Goal: Navigation & Orientation: Find specific page/section

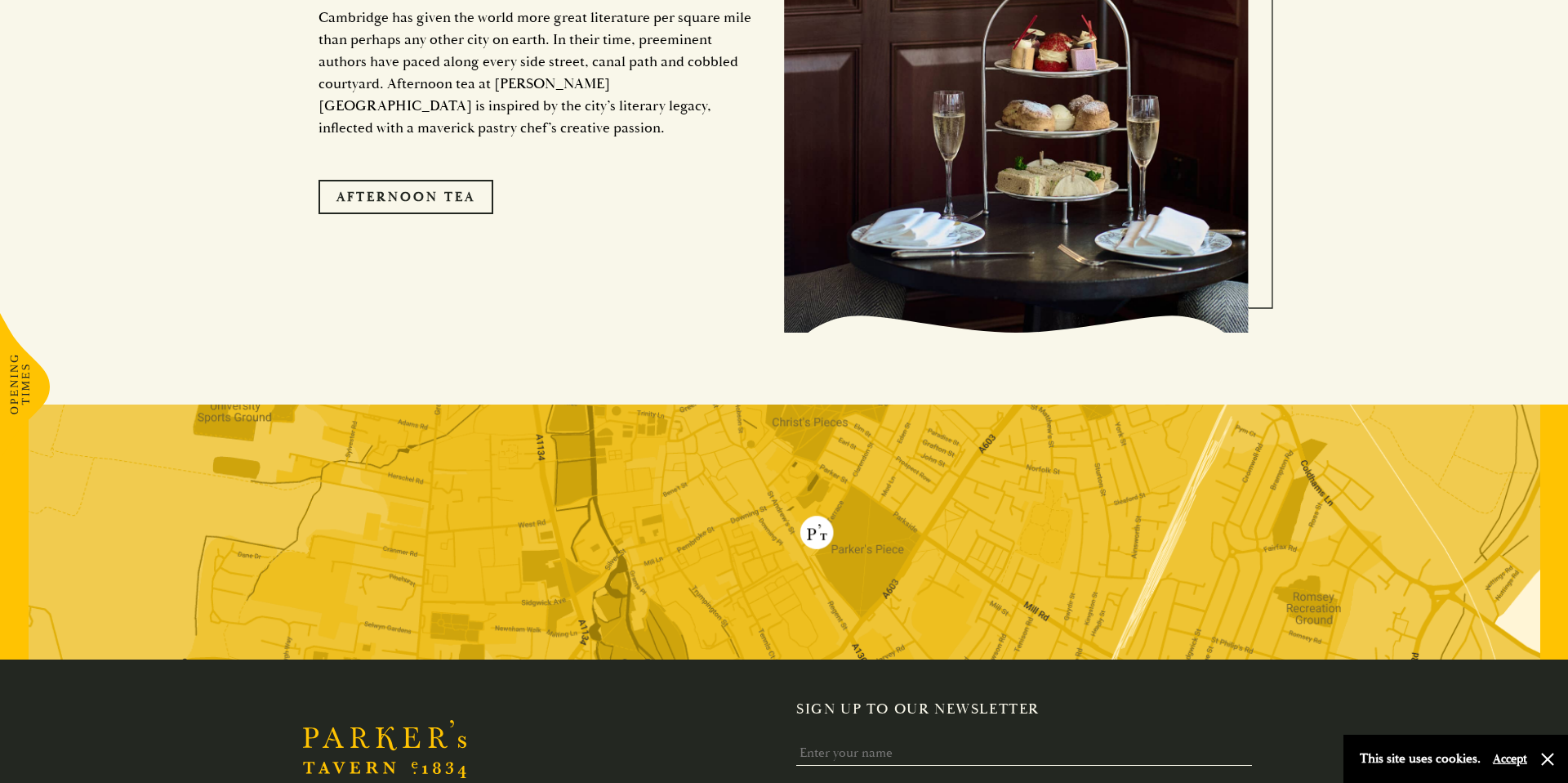
scroll to position [3340, 0]
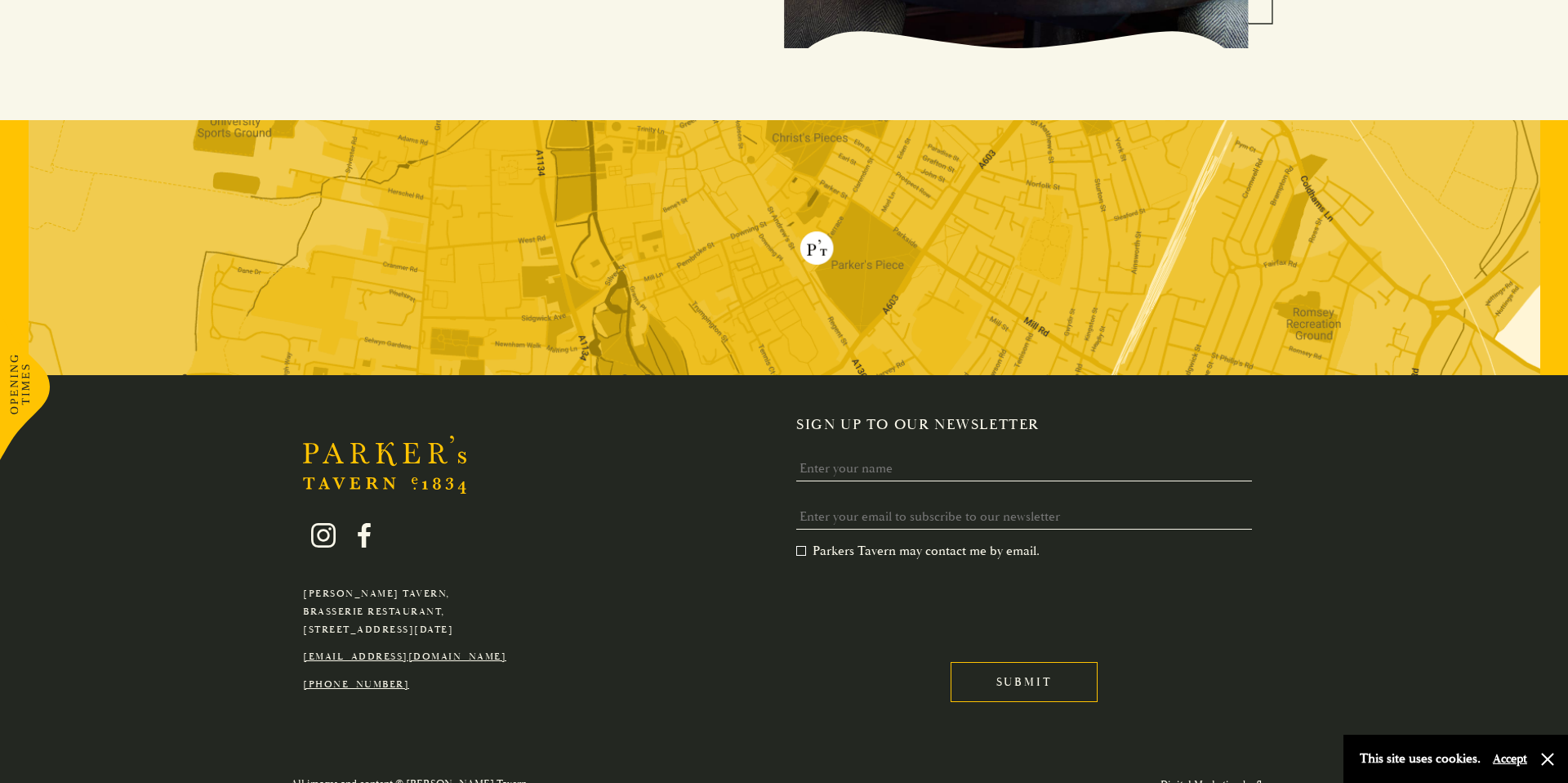
click at [1552, 762] on button "button" at bounding box center [1548, 759] width 17 height 17
click at [1263, 778] on link "Digital Marketing by flocc" at bounding box center [1219, 785] width 117 height 13
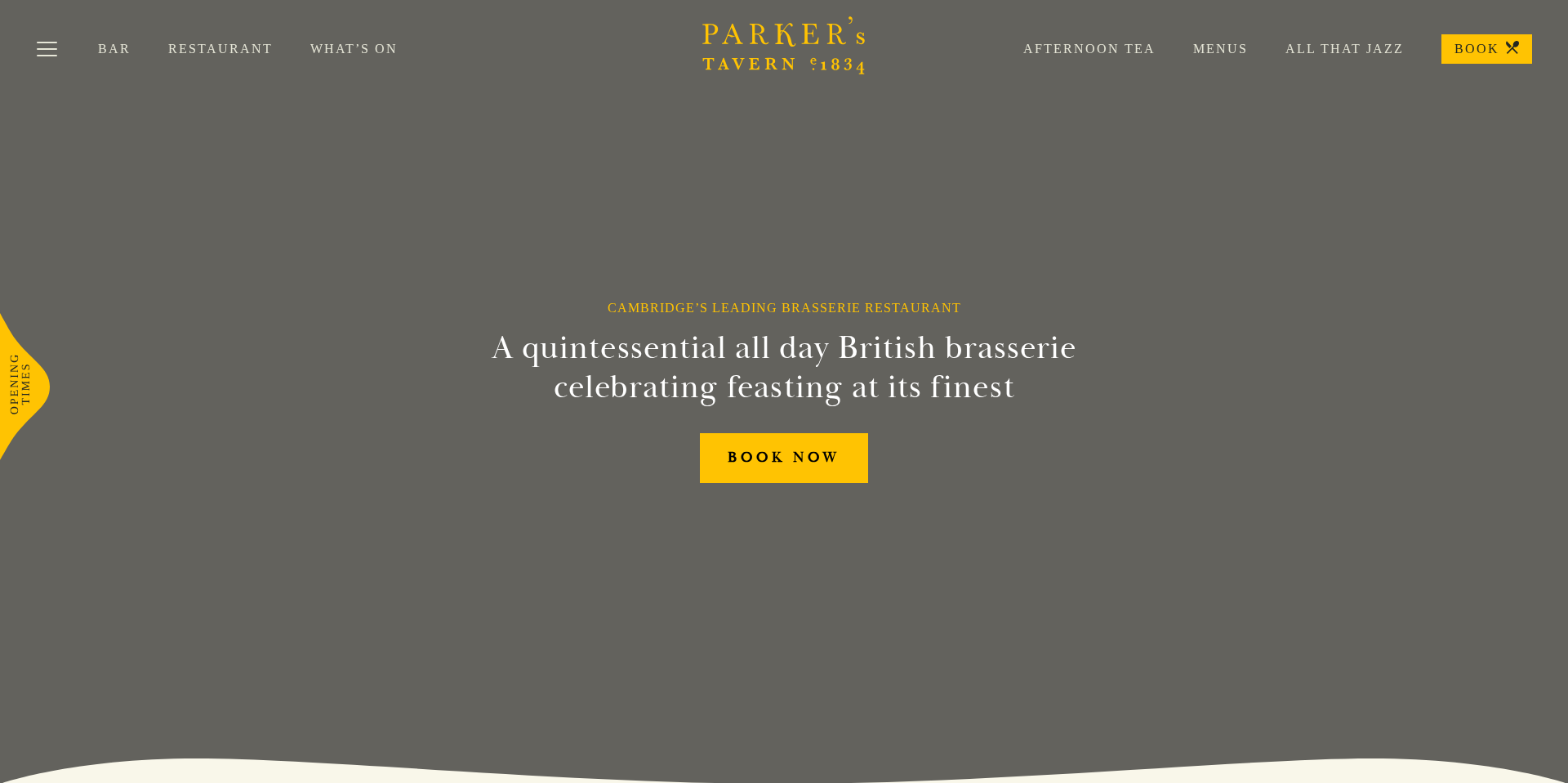
click at [1552, 290] on section "Cambridge’s Leading Brasserie Restaurant A quintessential all day British brass…" at bounding box center [784, 391] width 1568 height 783
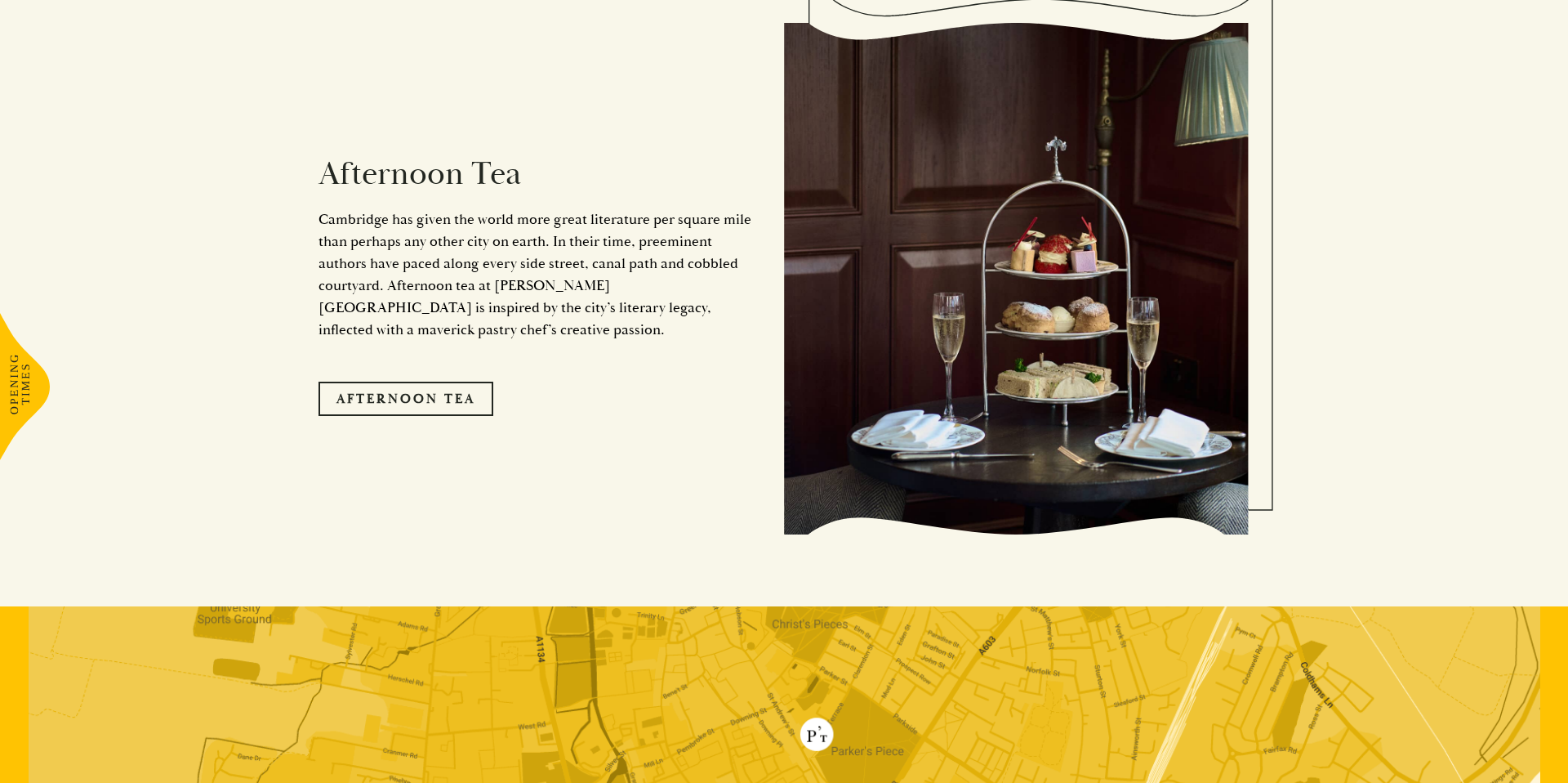
scroll to position [3340, 0]
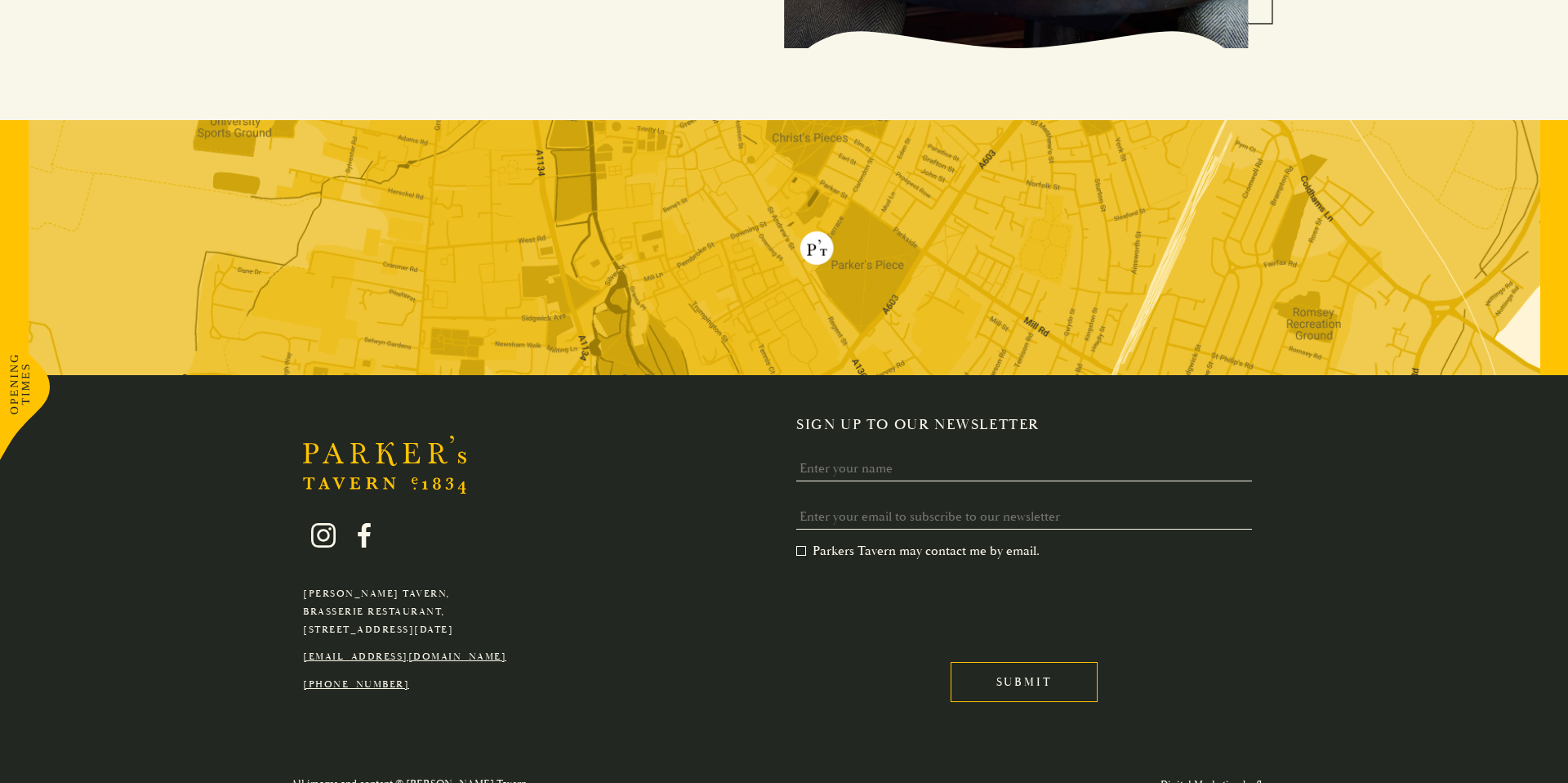
click at [1226, 778] on link "Digital Marketing by flocc" at bounding box center [1219, 785] width 117 height 13
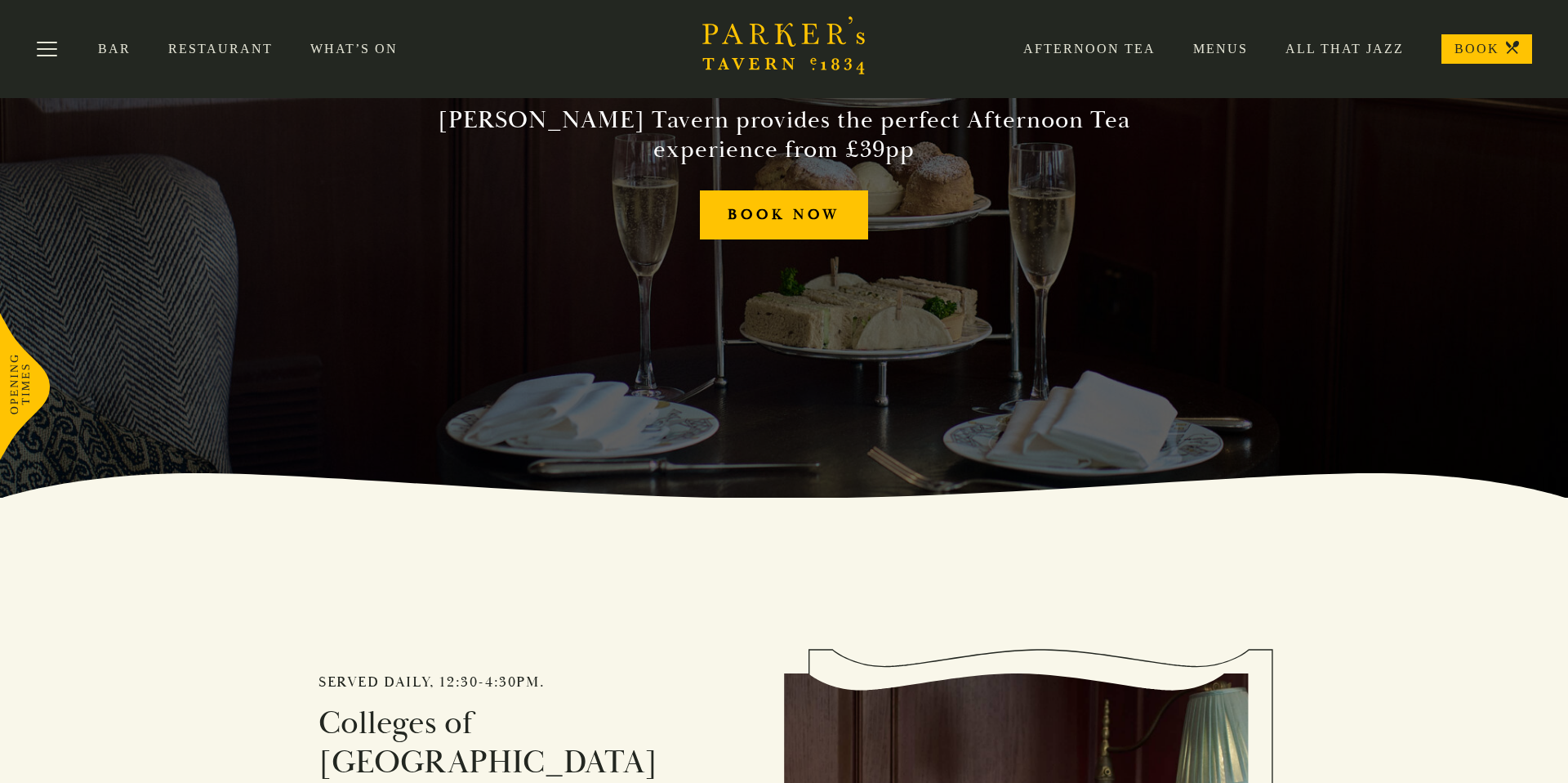
scroll to position [283, 0]
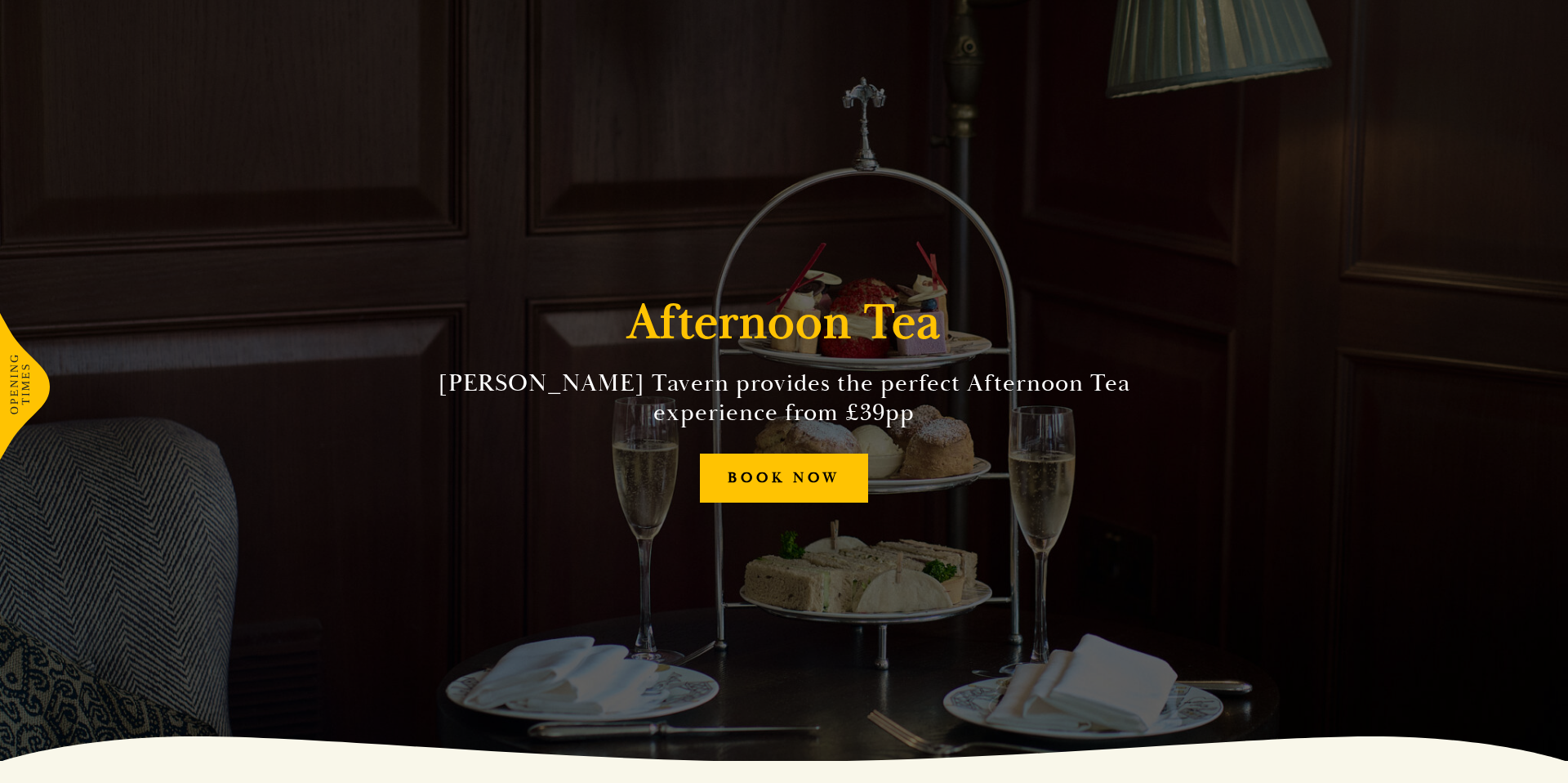
scroll to position [25, 0]
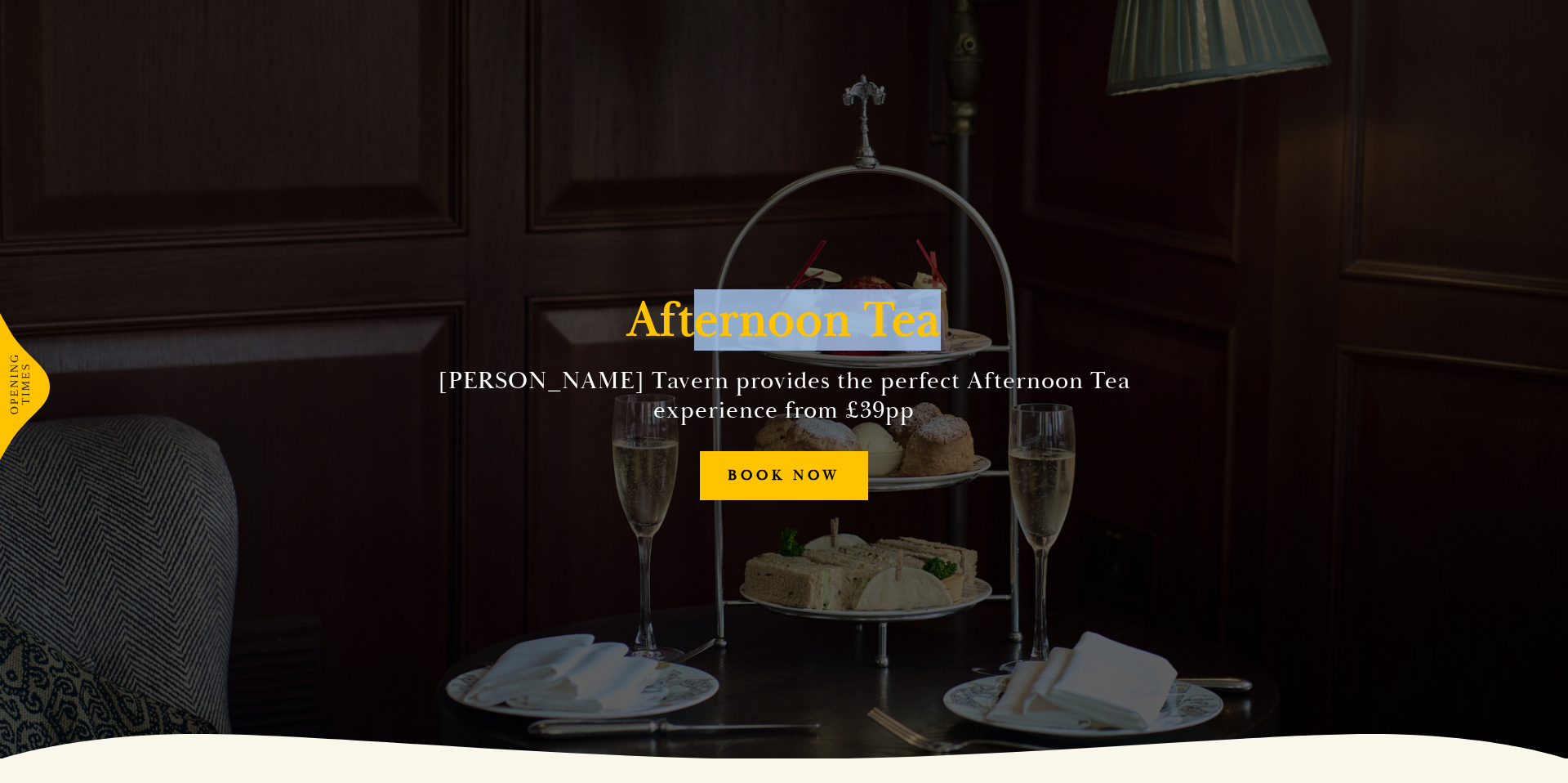
drag, startPoint x: 705, startPoint y: 322, endPoint x: 944, endPoint y: 326, distance: 239.0
click at [947, 321] on div "Afternoon Tea Parker’s Tavern provides the perfect Afternoon Tea experience fro…" at bounding box center [784, 366] width 980 height 783
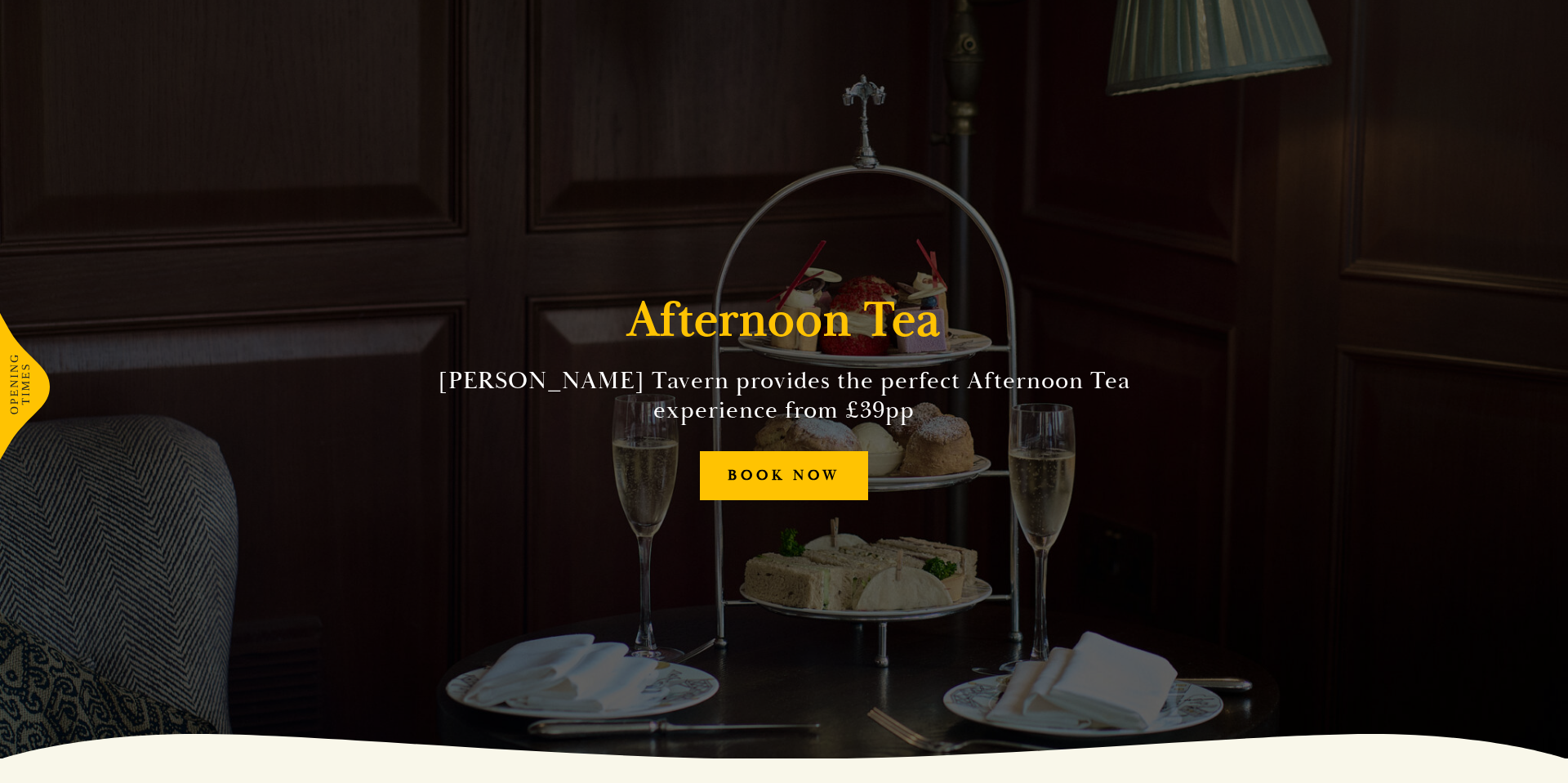
click at [865, 385] on h2 "Parker’s Tavern provides the perfect Afternoon Tea experience from £39pp" at bounding box center [784, 396] width 745 height 59
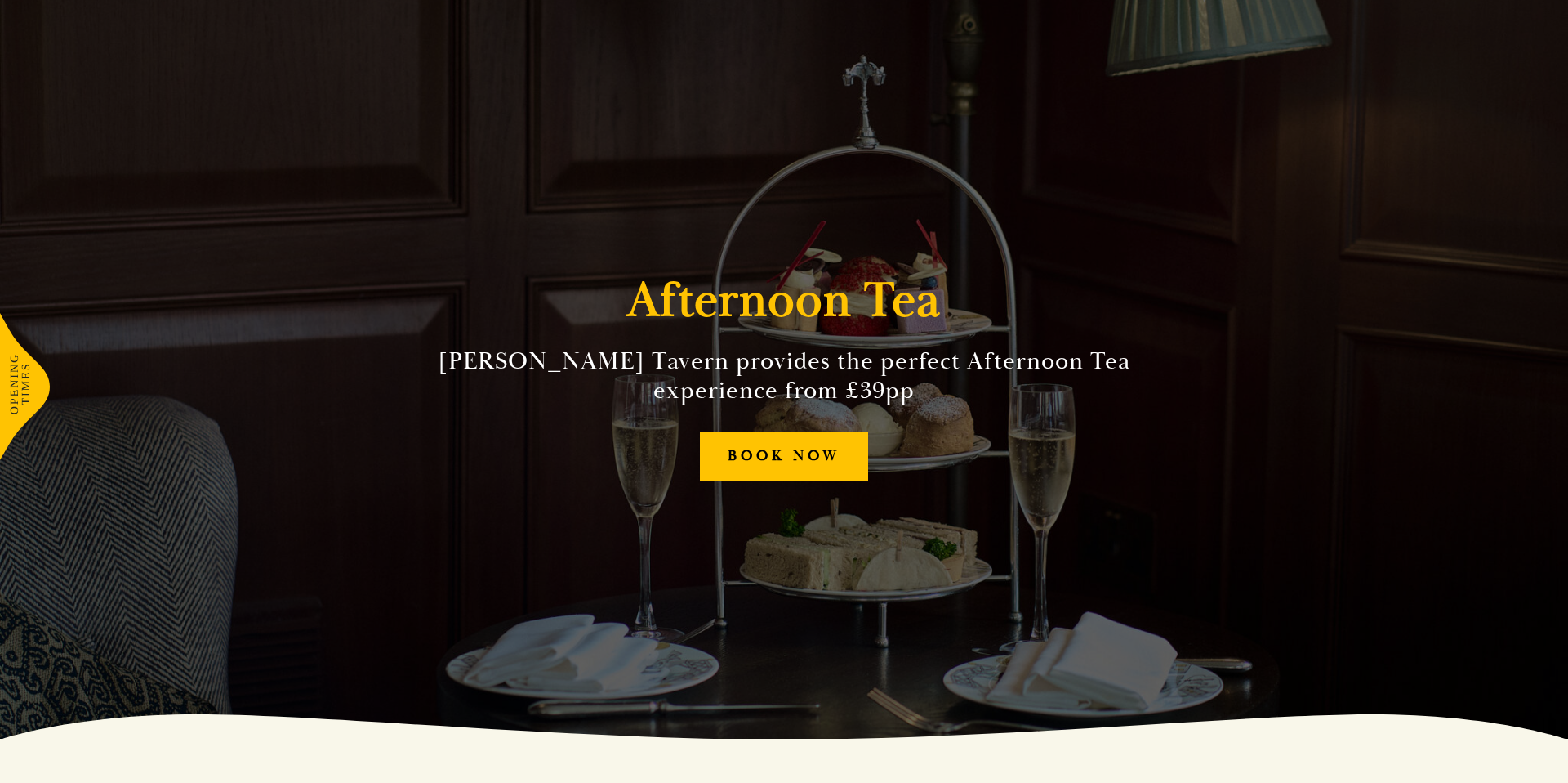
scroll to position [47, 0]
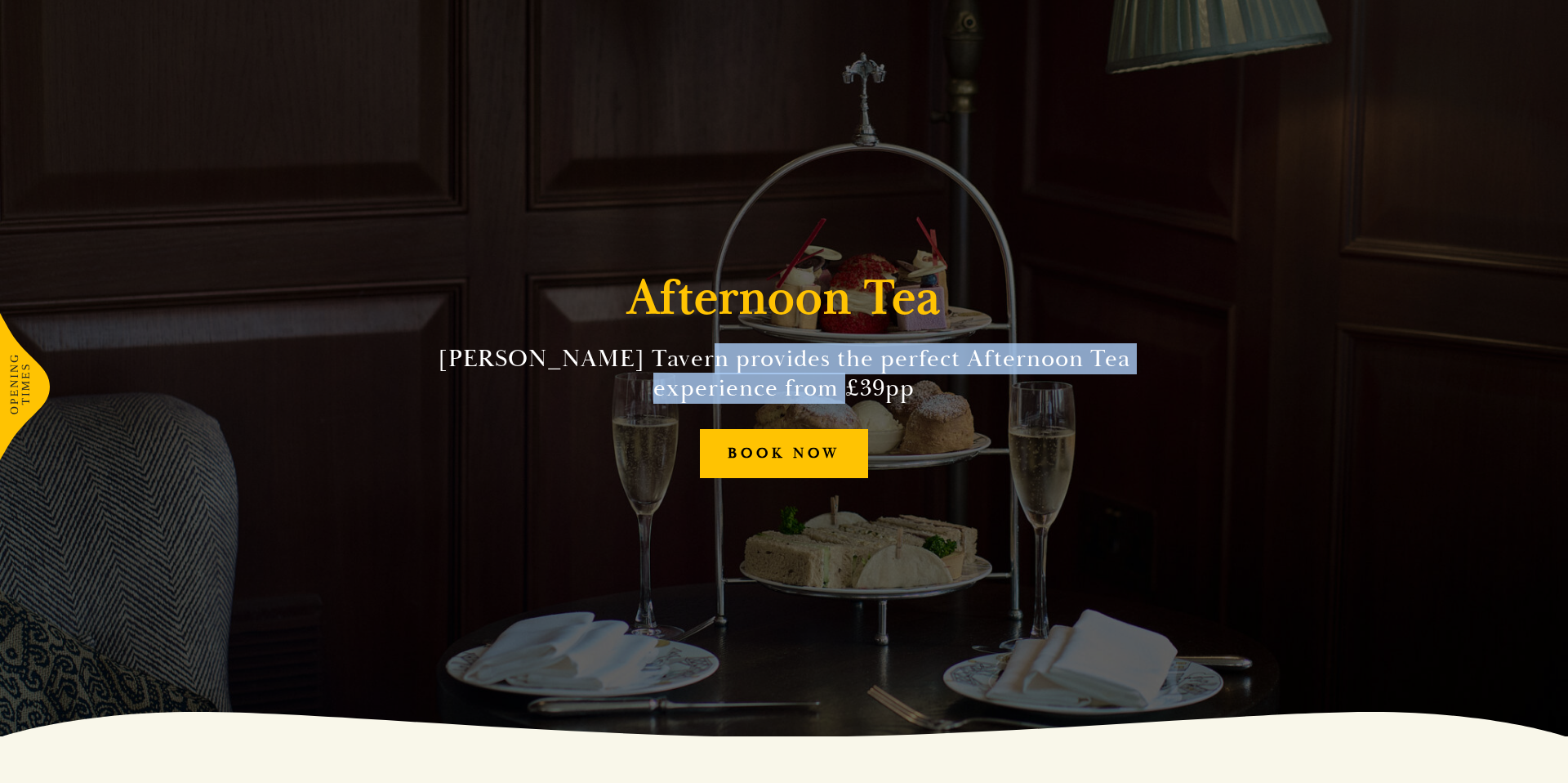
drag, startPoint x: 687, startPoint y: 357, endPoint x: 933, endPoint y: 396, distance: 249.1
click at [933, 396] on h2 "Parker’s Tavern provides the perfect Afternoon Tea experience from £39pp" at bounding box center [784, 374] width 745 height 59
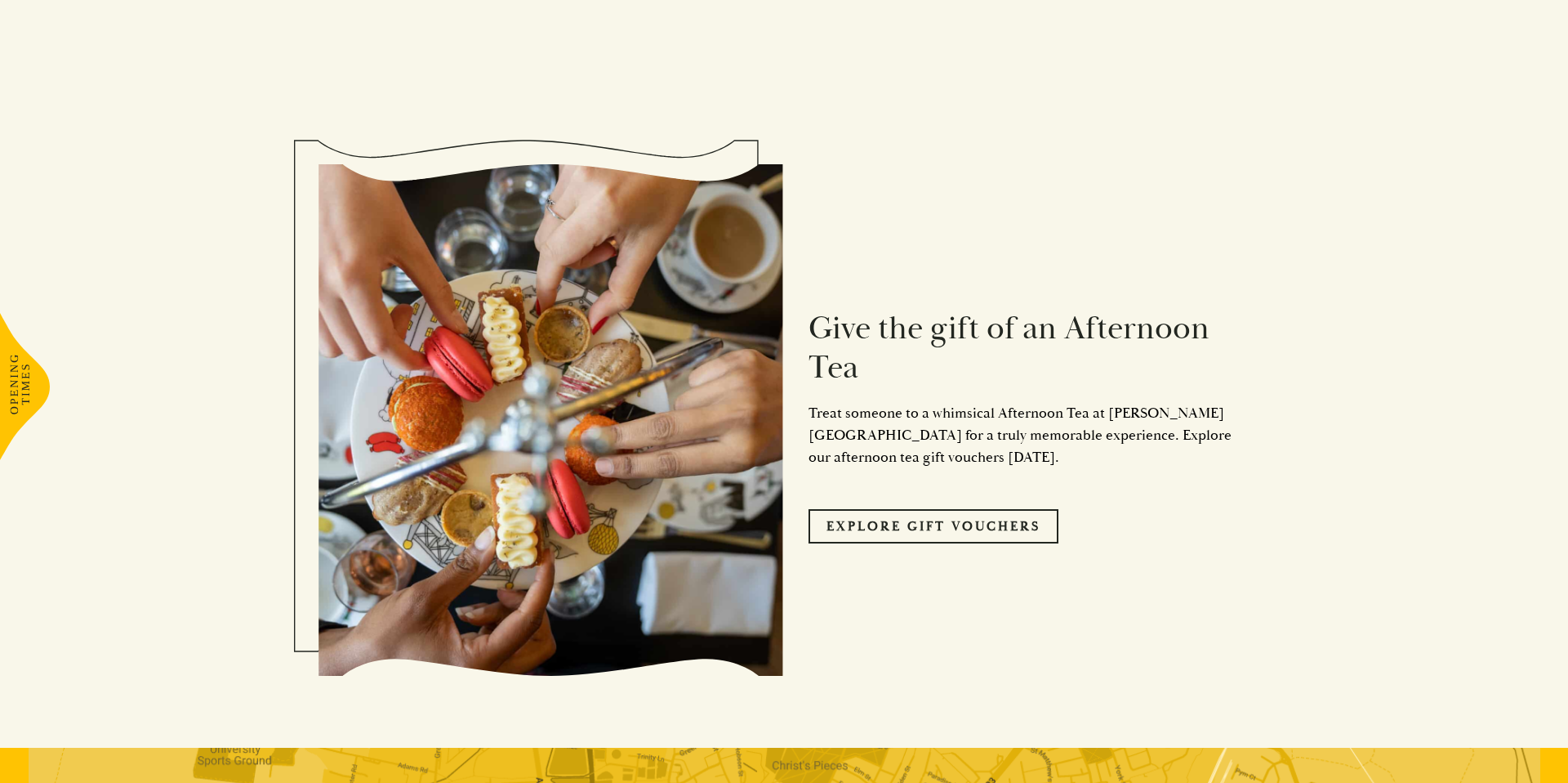
scroll to position [1560, 0]
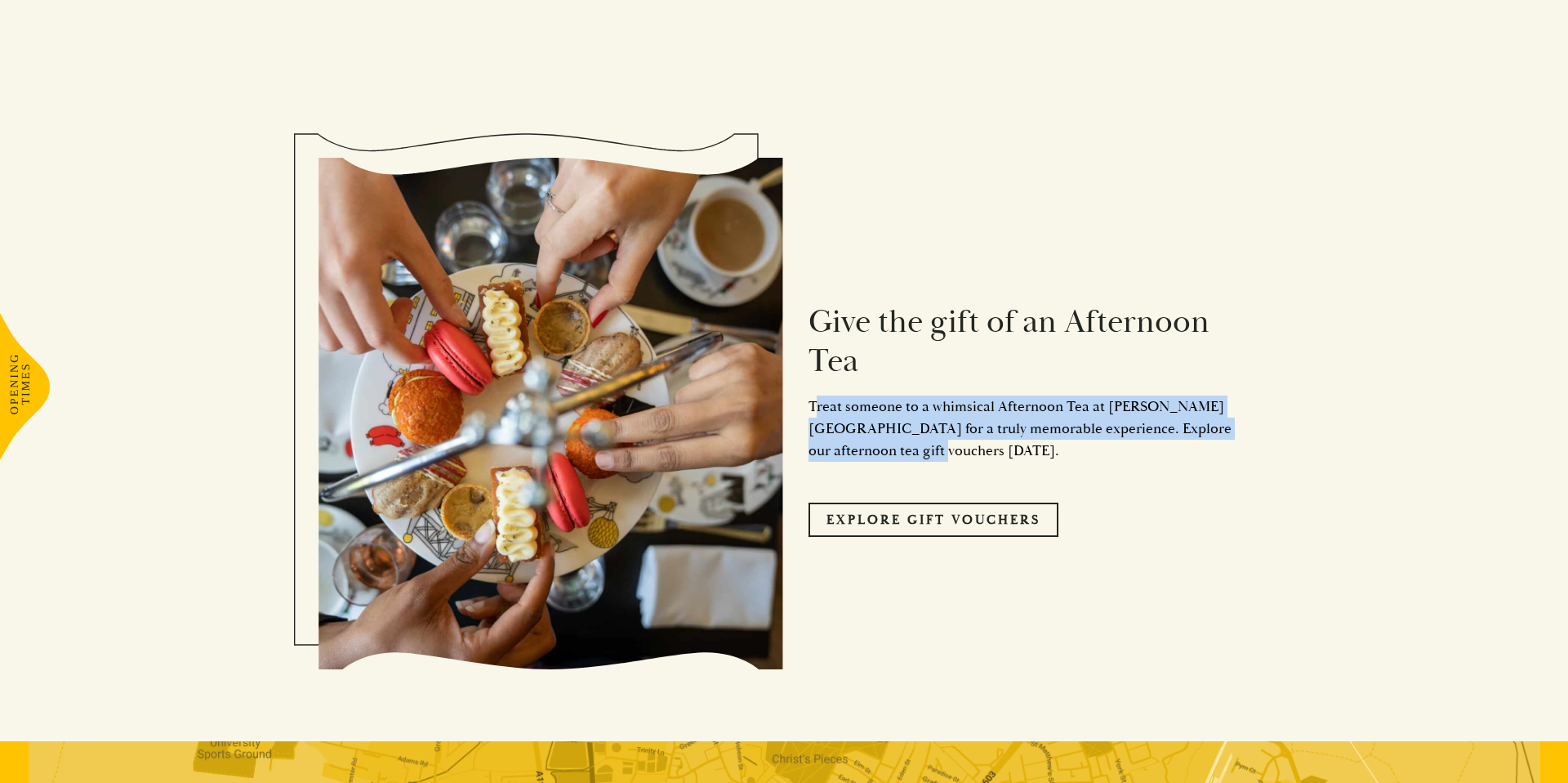
drag, startPoint x: 844, startPoint y: 407, endPoint x: 817, endPoint y: 369, distance: 46.6
click at [817, 396] on p "Treat someone to a whimsical Afternoon Tea at Parker’s Tavern for a truly memor…" at bounding box center [1029, 429] width 441 height 66
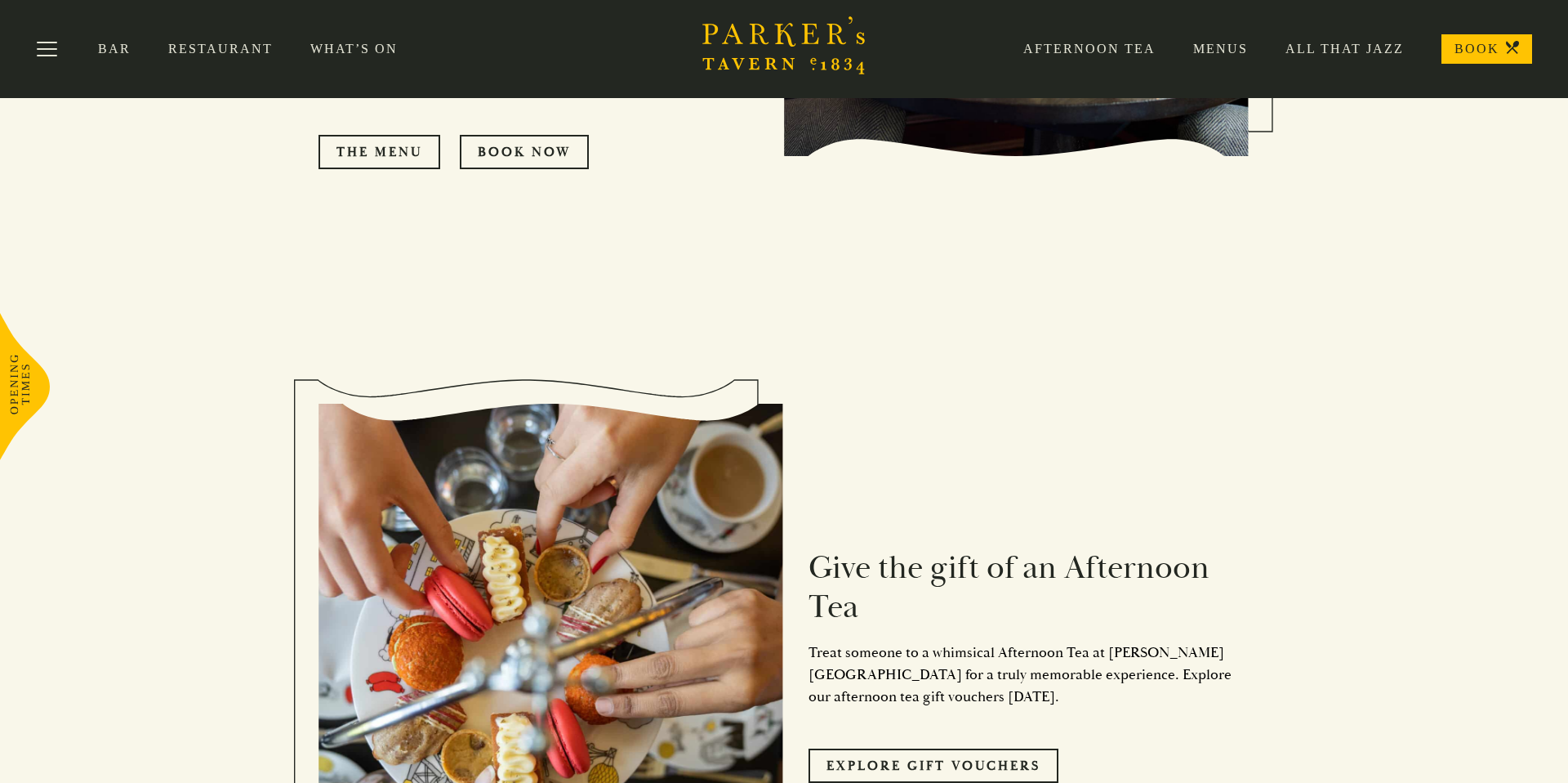
scroll to position [1277, 0]
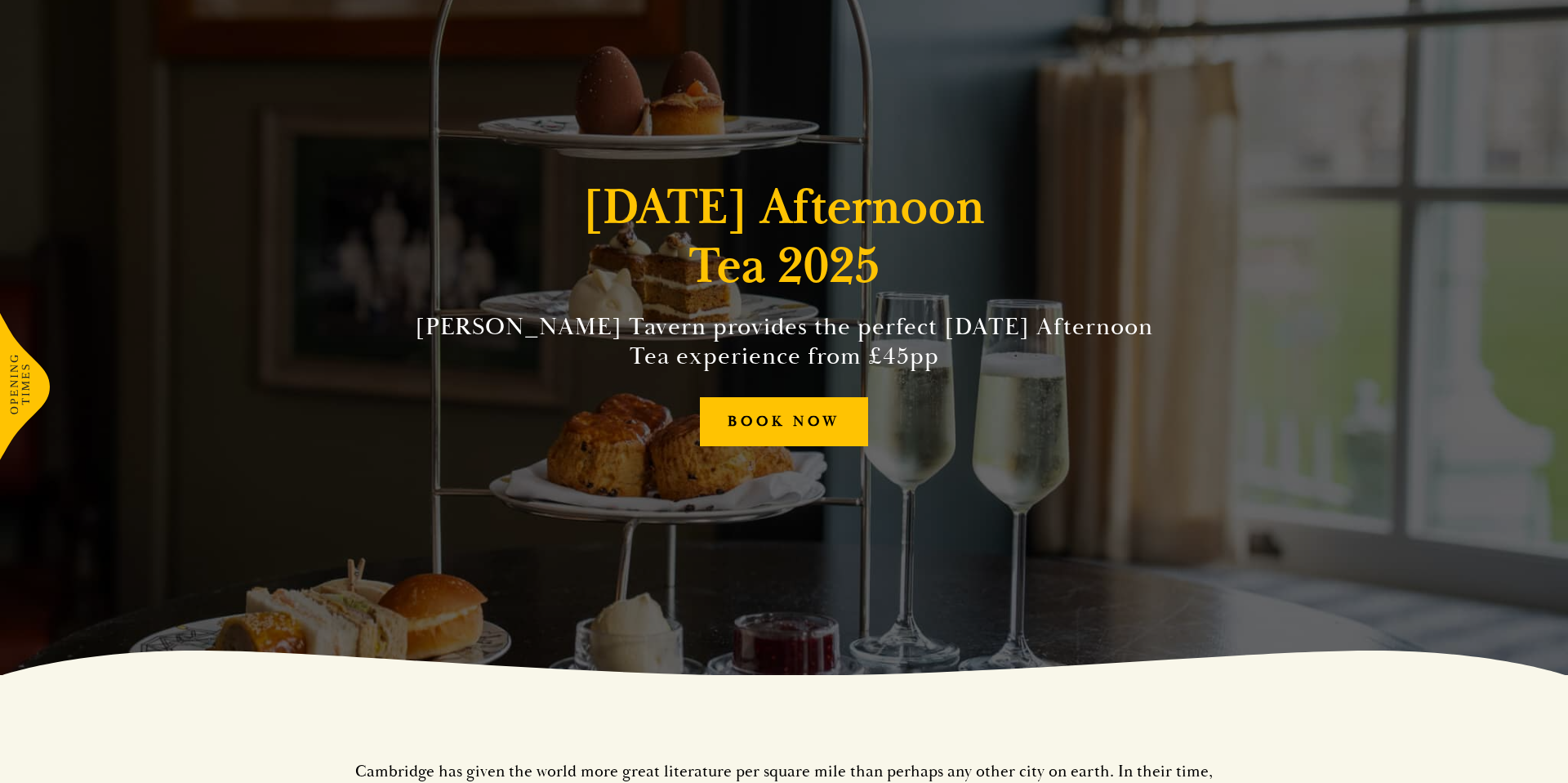
scroll to position [110, 0]
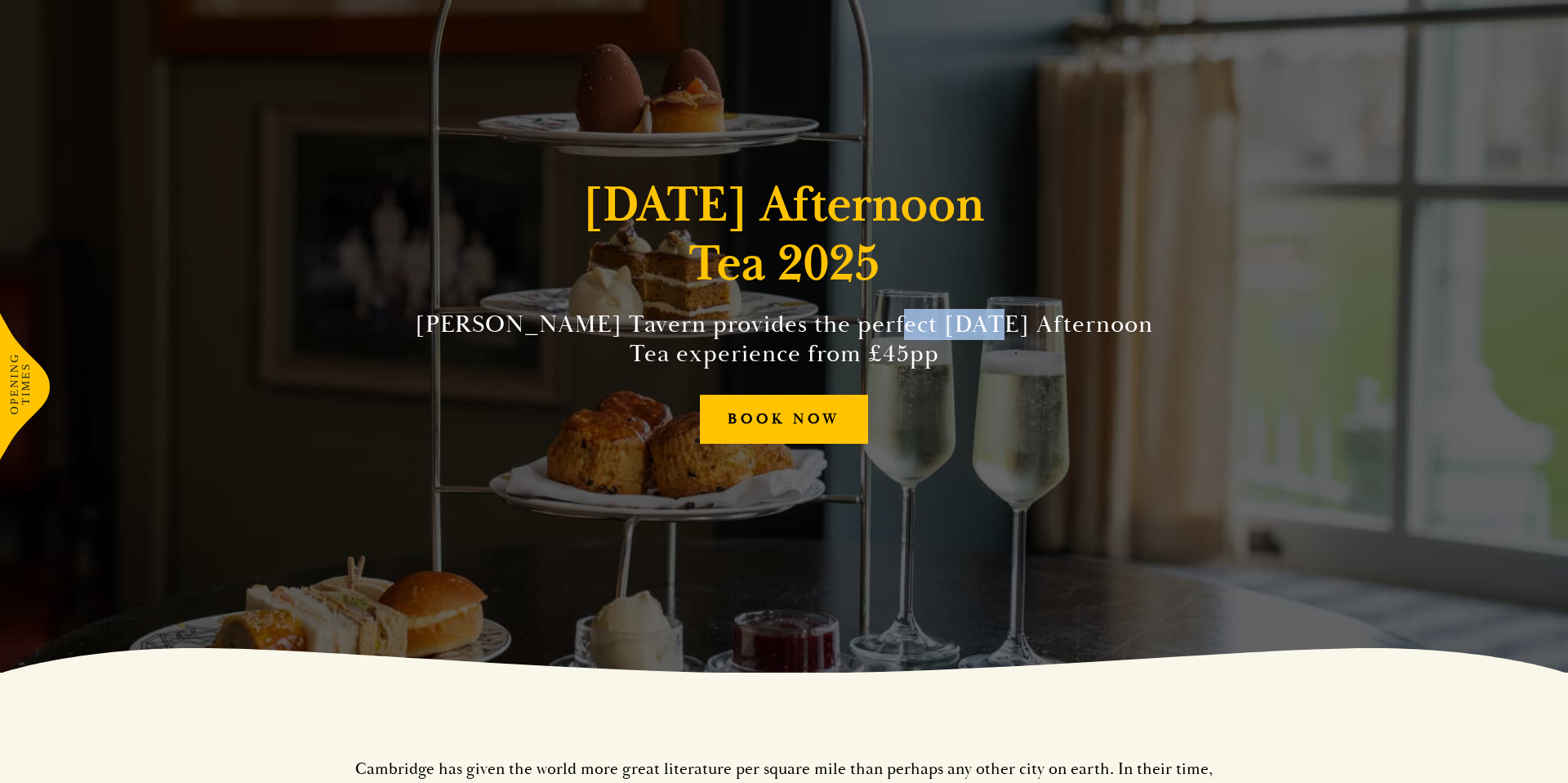
drag, startPoint x: 889, startPoint y: 322, endPoint x: 989, endPoint y: 326, distance: 100.1
click at [976, 326] on h2 "Parker’s Tavern provides the perfect Easter Afternoon Tea experience from £45pp" at bounding box center [784, 340] width 745 height 59
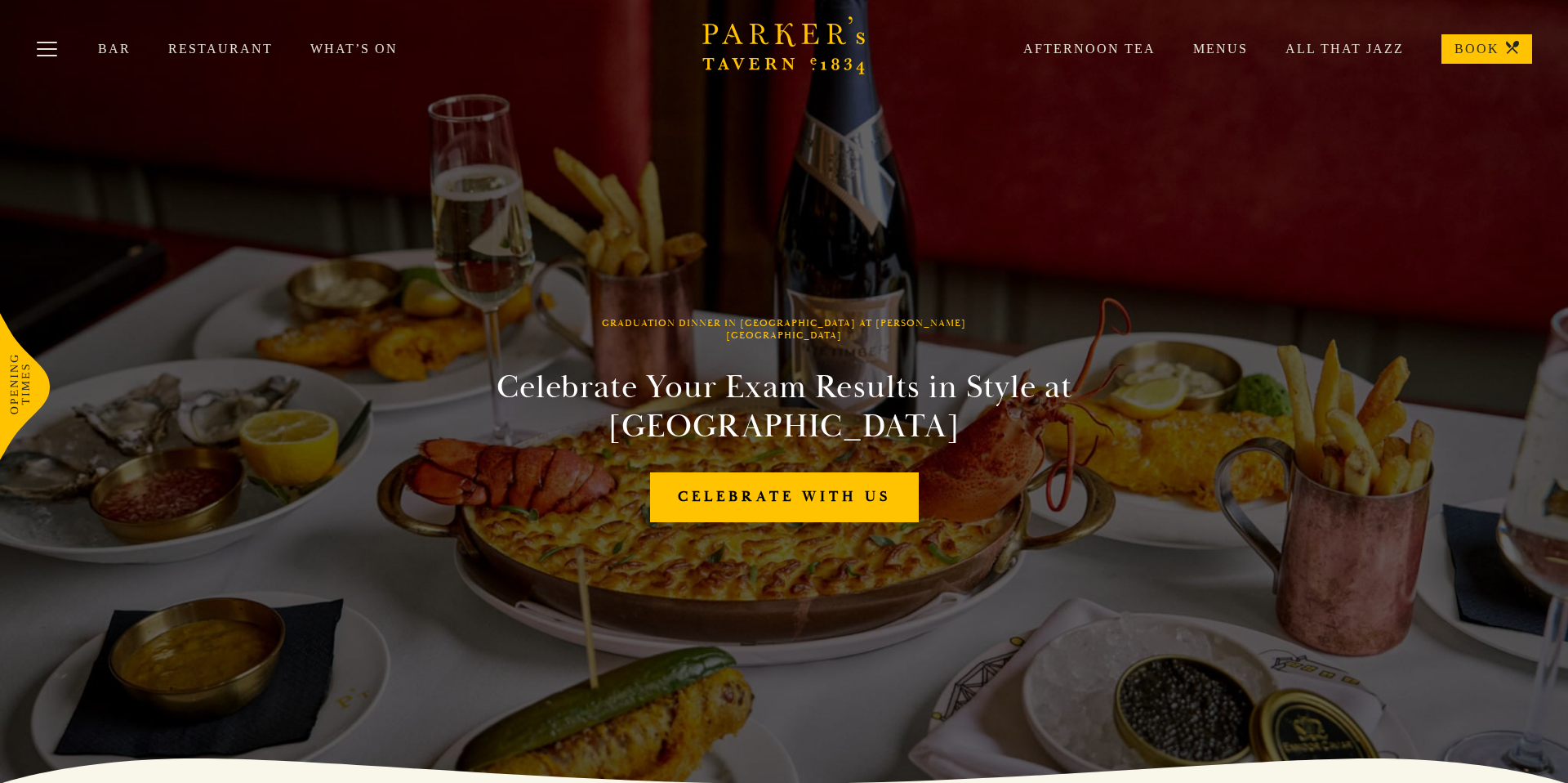
scroll to position [1, 0]
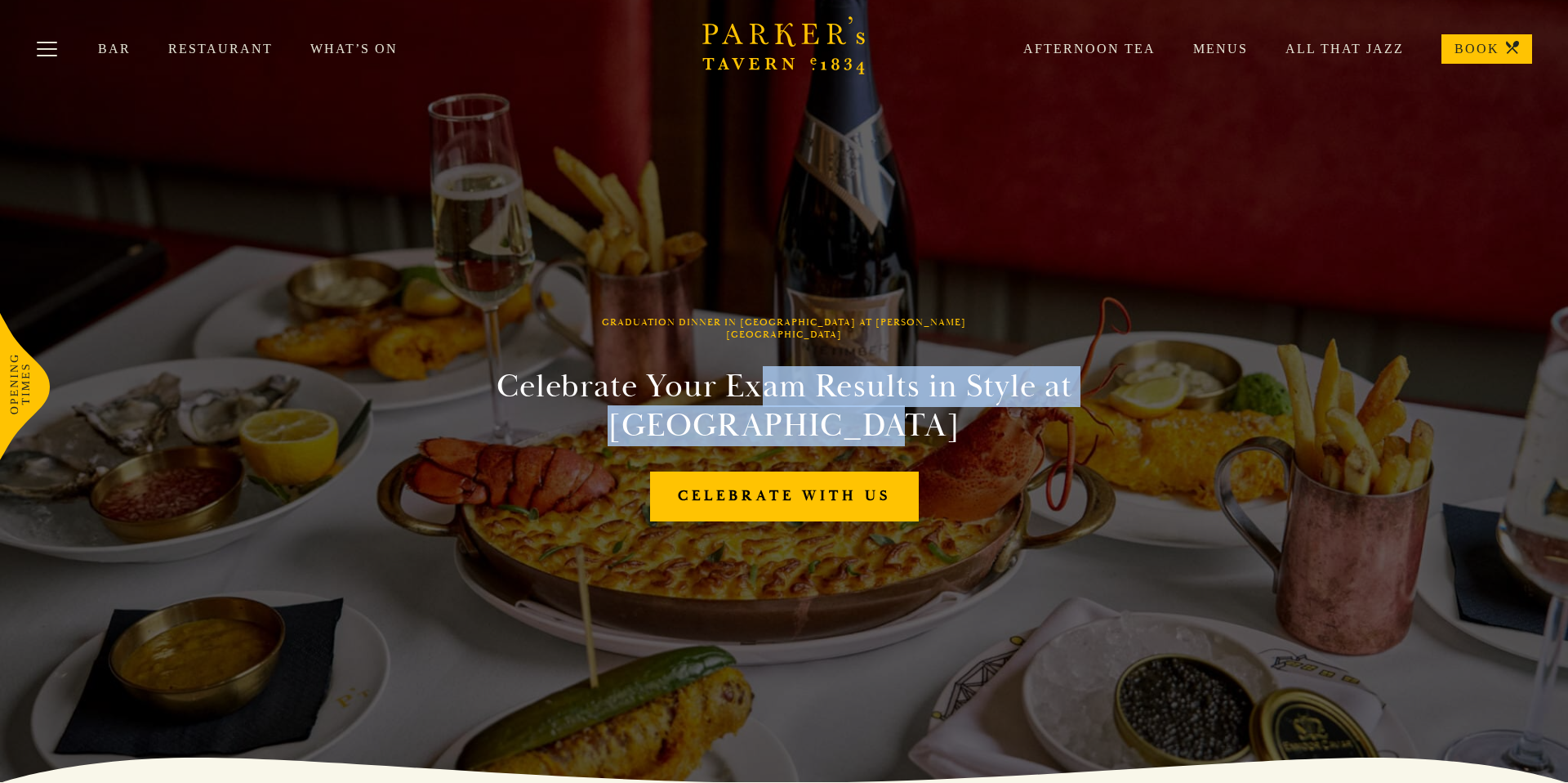
drag, startPoint x: 702, startPoint y: 384, endPoint x: 1078, endPoint y: 427, distance: 378.5
click at [1078, 427] on h2 "Celebrate Your Exam Results in Style at [GEOGRAPHIC_DATA]" at bounding box center [784, 406] width 745 height 78
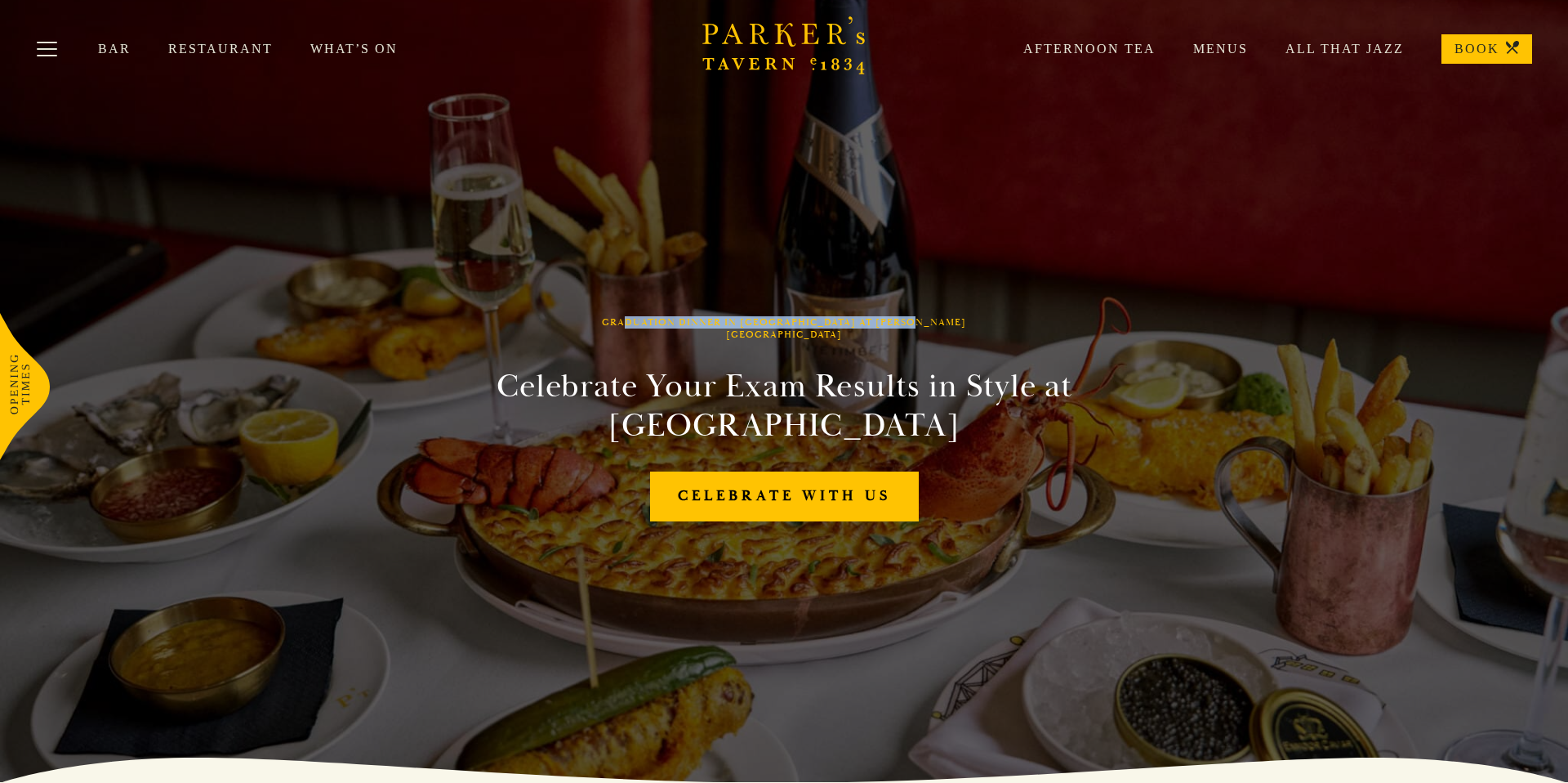
drag, startPoint x: 651, startPoint y: 325, endPoint x: 939, endPoint y: 327, distance: 288.0
click at [934, 326] on h1 "Graduation Dinner in [GEOGRAPHIC_DATA] at [PERSON_NAME][GEOGRAPHIC_DATA]" at bounding box center [784, 329] width 465 height 24
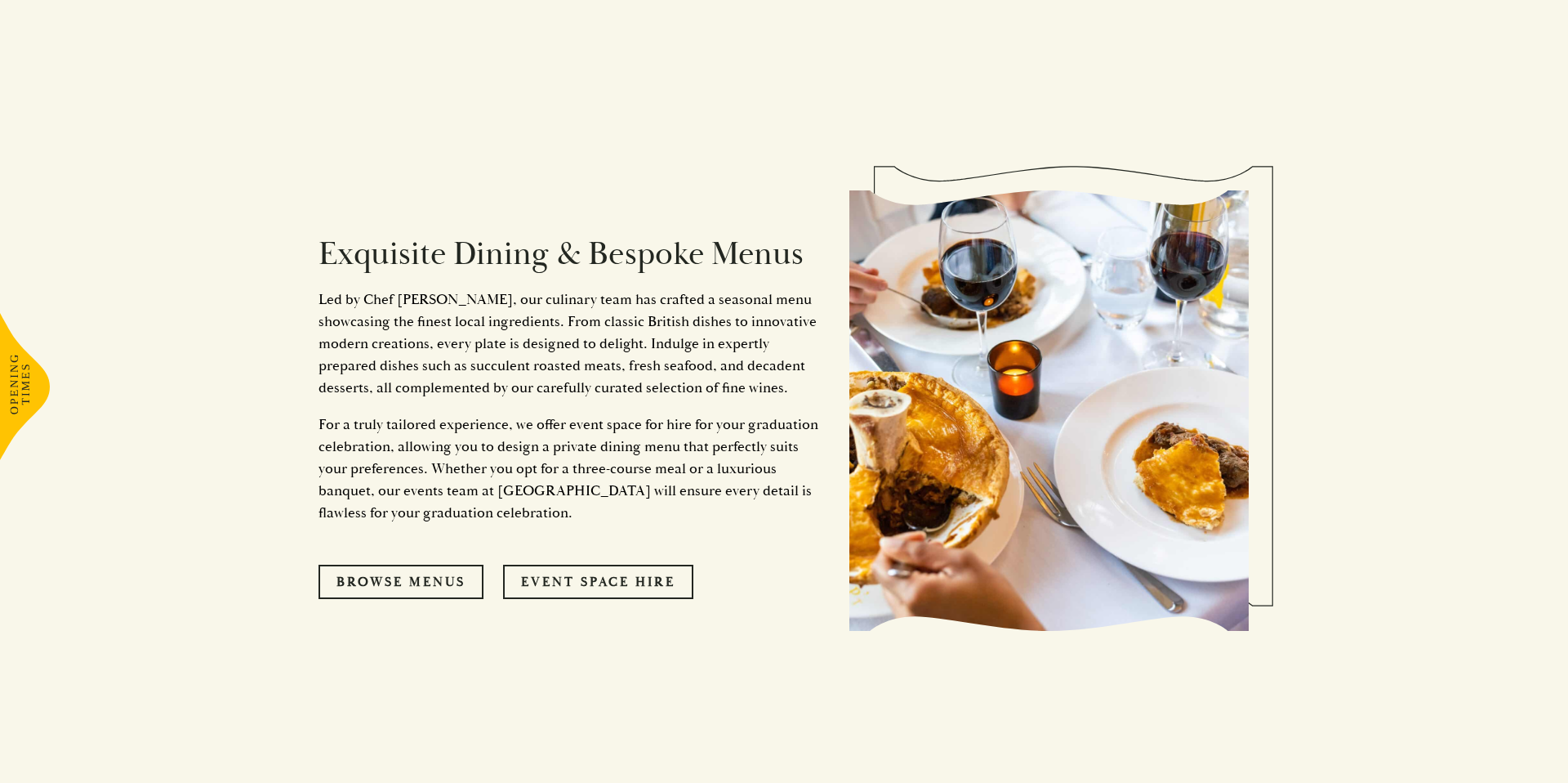
scroll to position [986, 0]
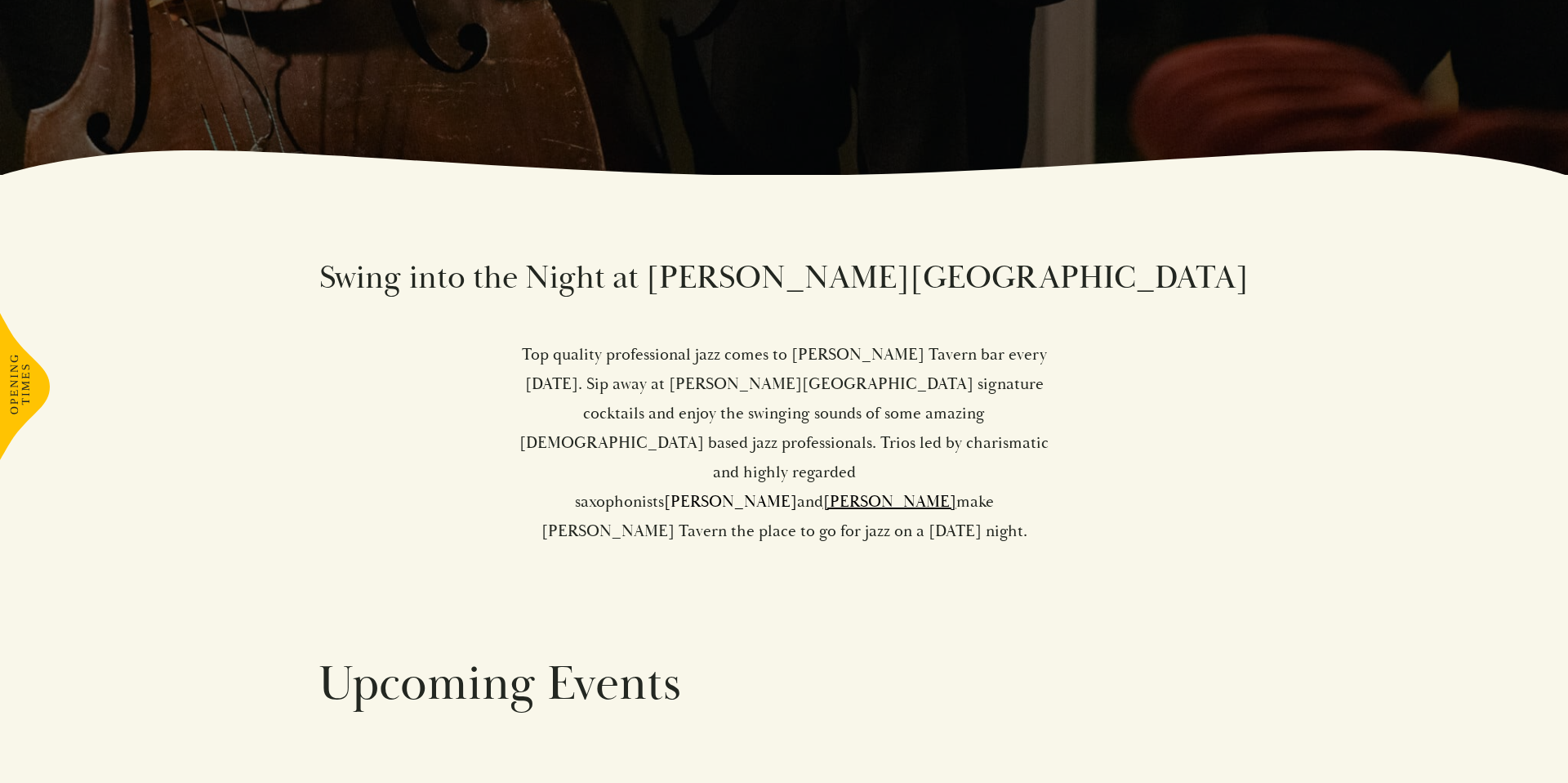
scroll to position [610, 0]
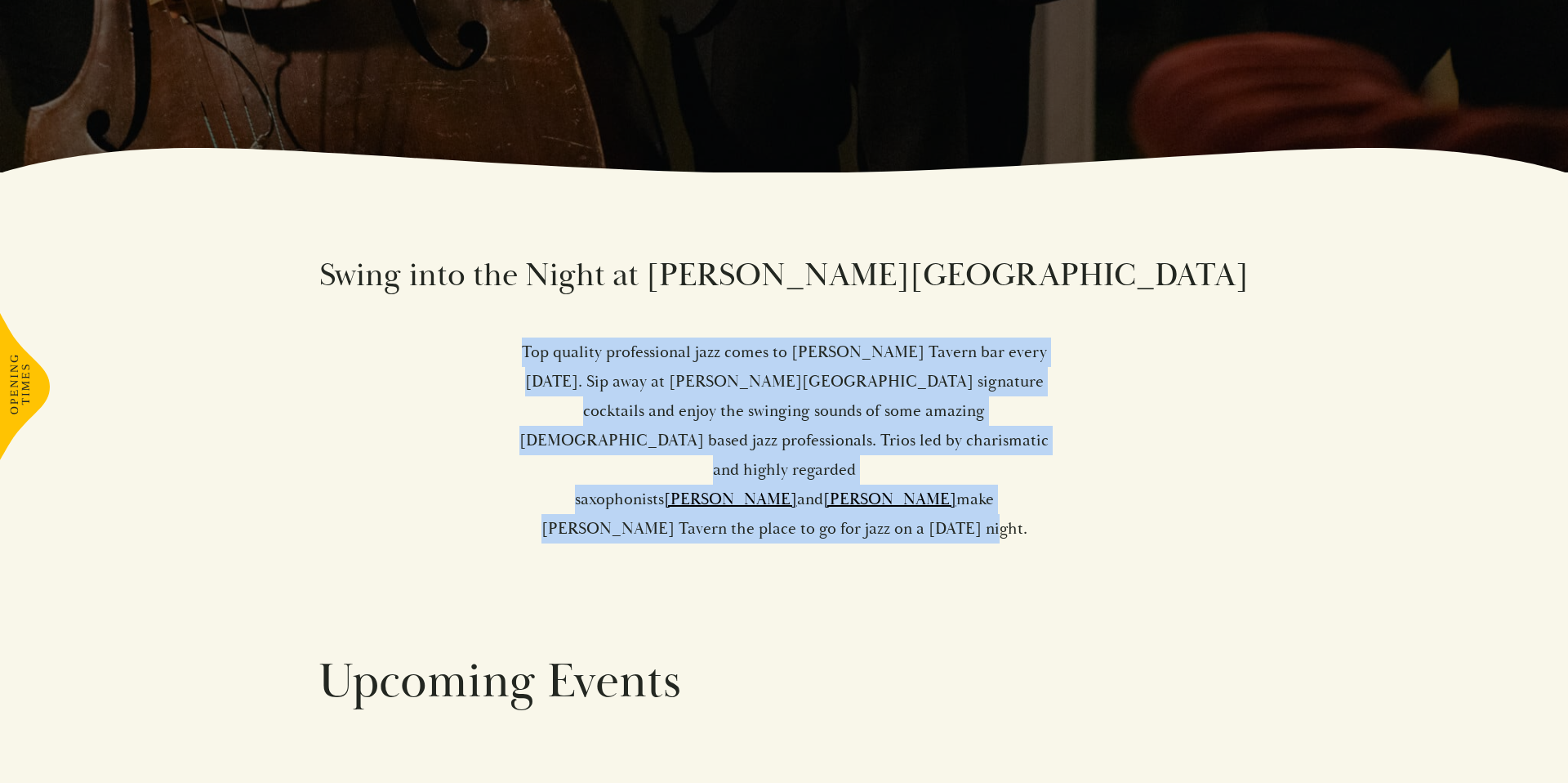
drag, startPoint x: 954, startPoint y: 477, endPoint x: 521, endPoint y: 354, distance: 450.1
click at [521, 354] on p "Top quality professional jazz comes to Parker’s Tavern bar every Friday. Sip aw…" at bounding box center [784, 441] width 534 height 206
drag, startPoint x: 578, startPoint y: 443, endPoint x: 593, endPoint y: 454, distance: 18.6
click at [578, 443] on p "Top quality professional jazz comes to Parker’s Tavern bar every Friday. Sip aw…" at bounding box center [784, 441] width 534 height 206
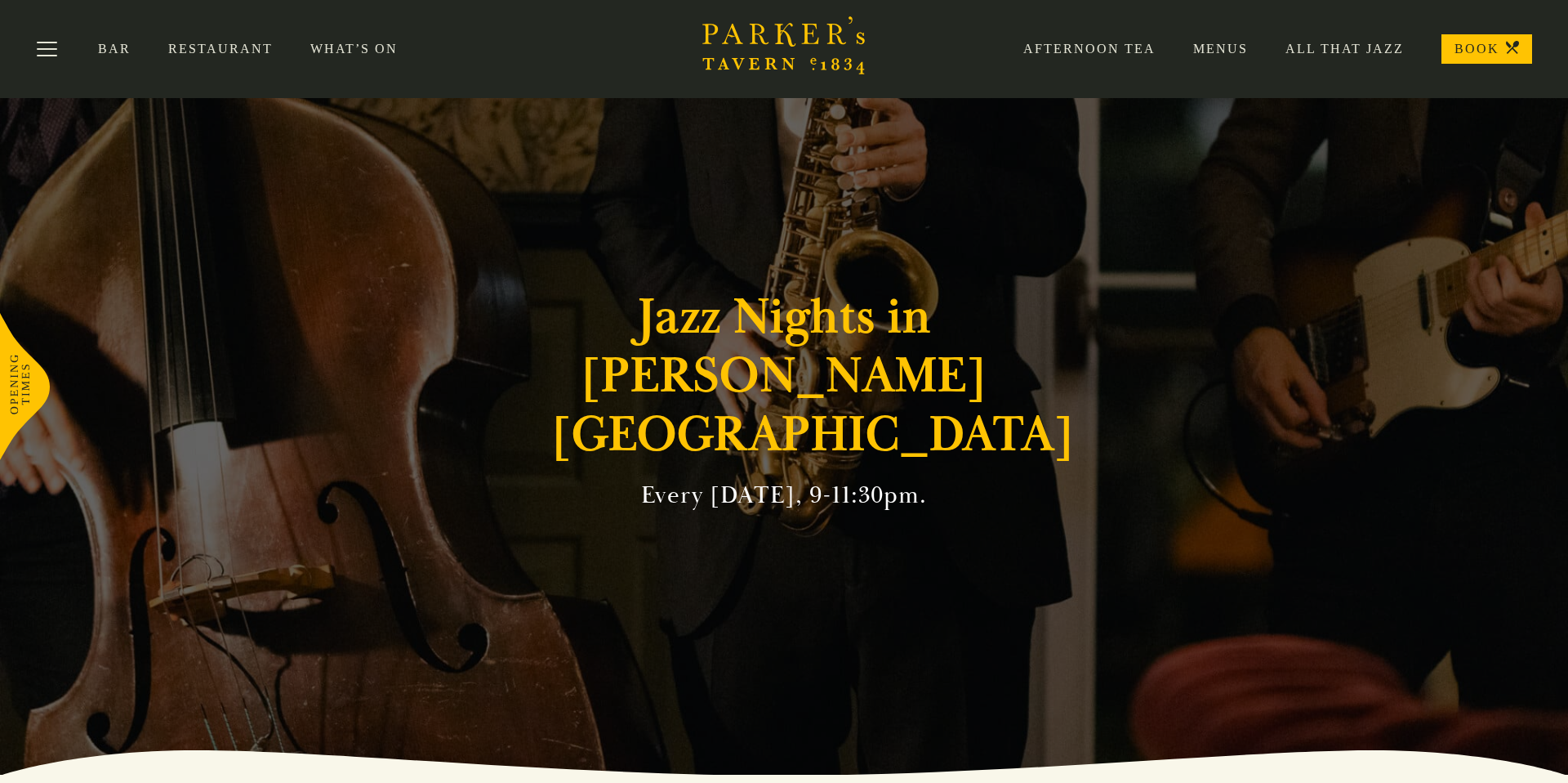
scroll to position [0, 0]
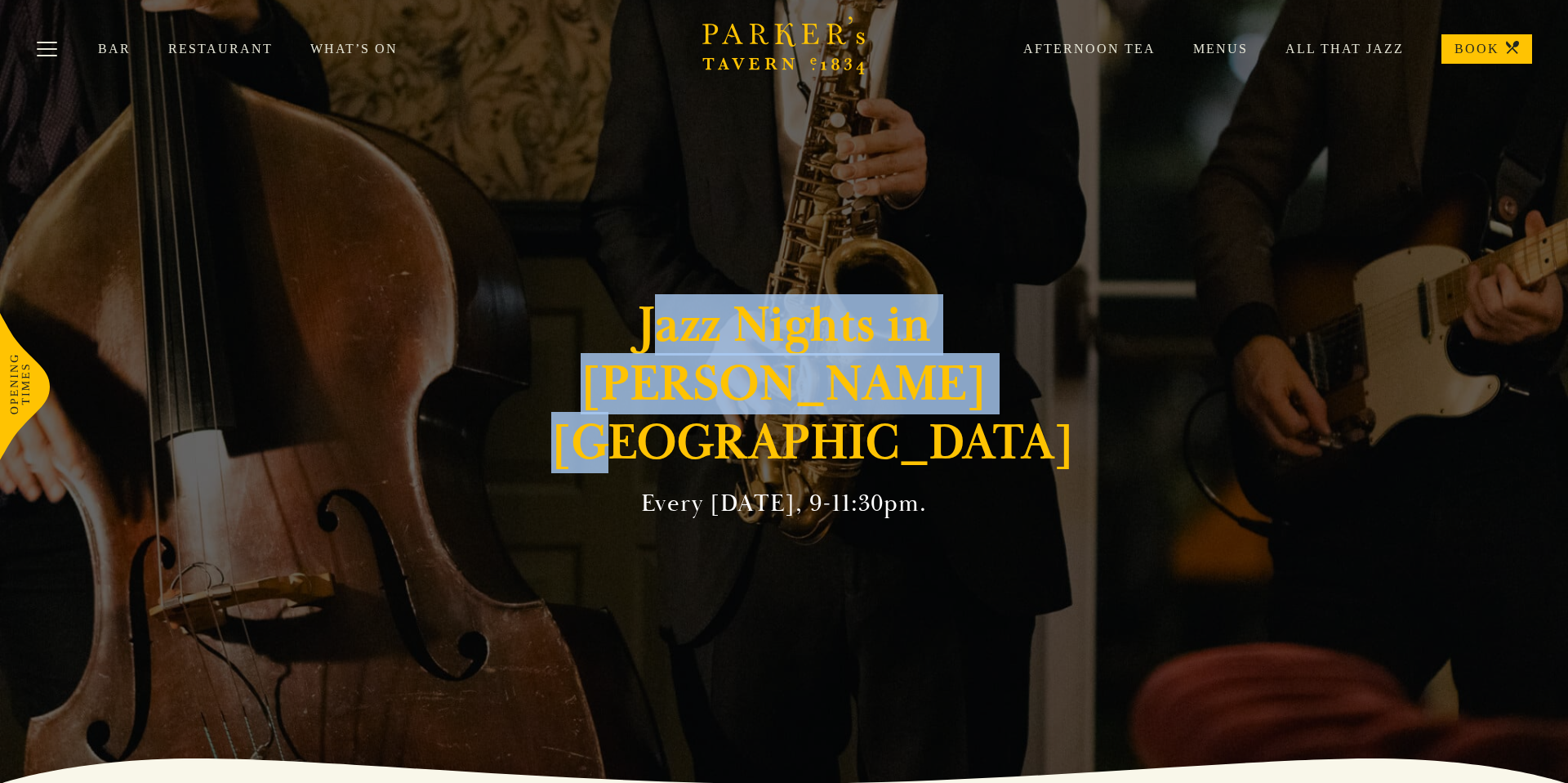
drag, startPoint x: 932, startPoint y: 412, endPoint x: 682, endPoint y: 369, distance: 253.7
click at [664, 364] on h1 "Jazz Nights in Parker's Tavern" at bounding box center [784, 385] width 465 height 177
click at [761, 379] on h1 "Jazz Nights in Parker's Tavern" at bounding box center [784, 385] width 465 height 177
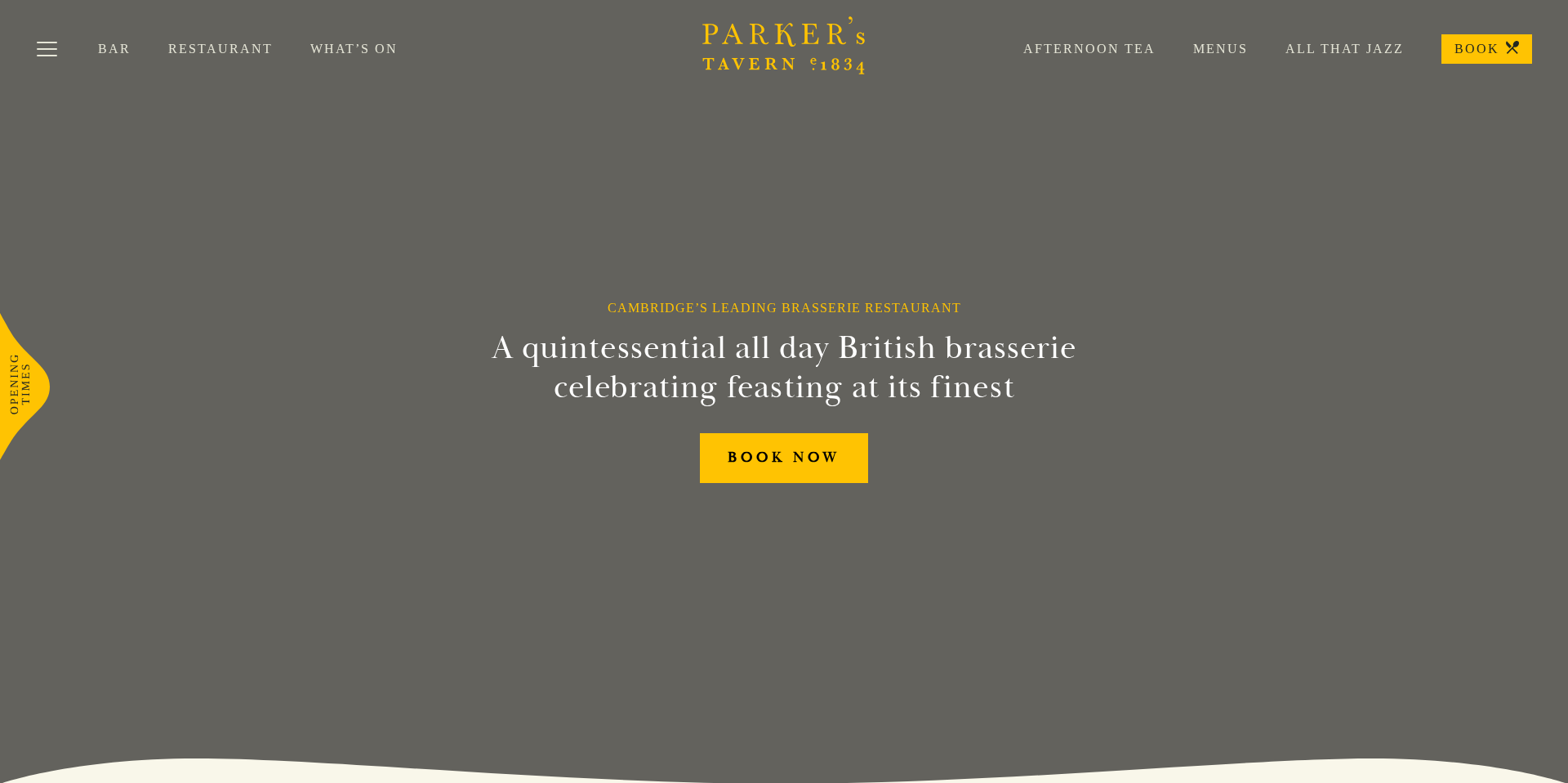
click at [771, 42] on icon "Brasserie Restaurant [GEOGRAPHIC_DATA] | [PERSON_NAME] Tavern Cambridge [PERSON…" at bounding box center [784, 45] width 164 height 58
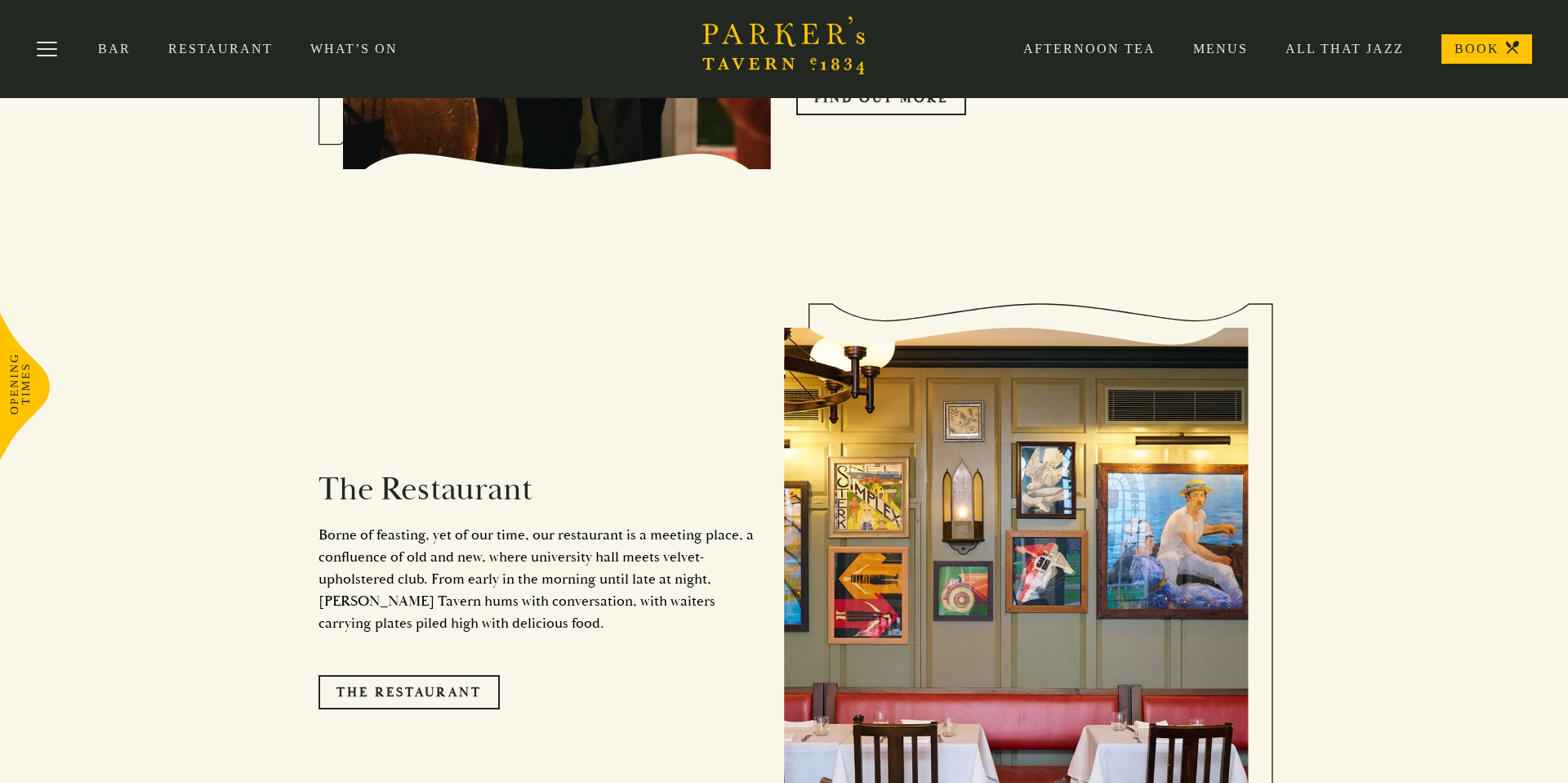
scroll to position [1215, 0]
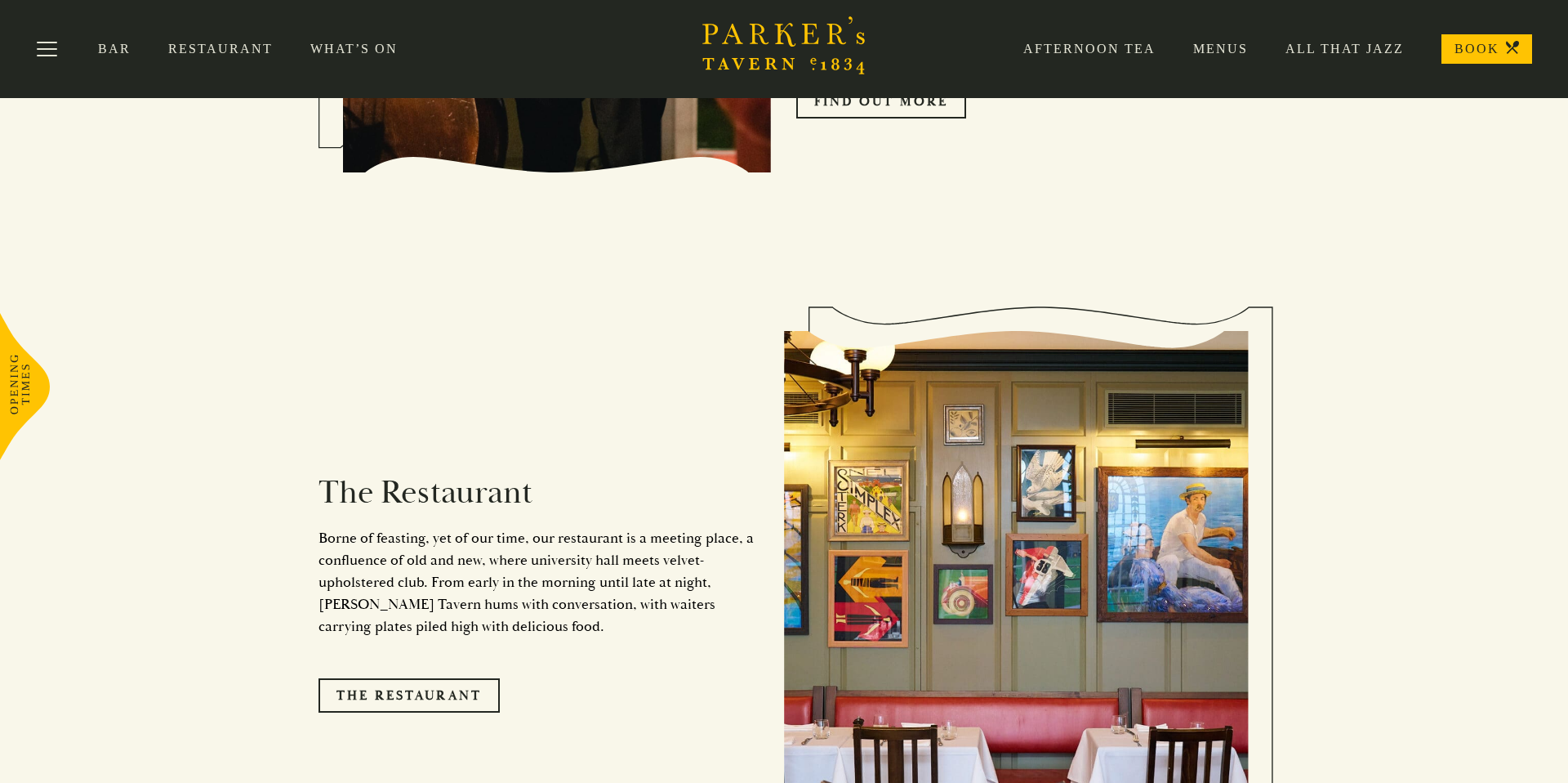
click at [232, 52] on link "Restaurant" at bounding box center [239, 49] width 143 height 17
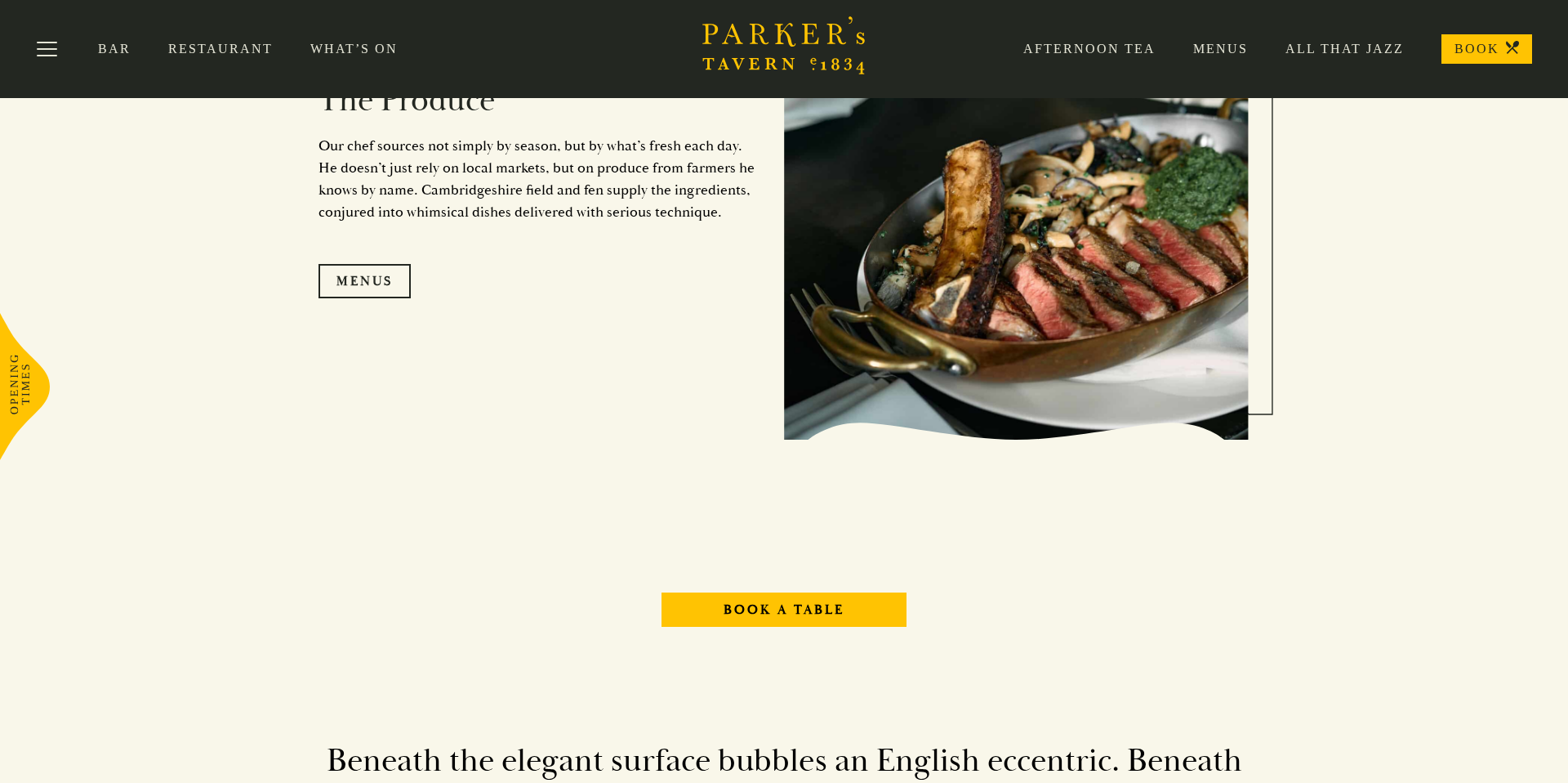
scroll to position [1741, 0]
